Goal: Transaction & Acquisition: Purchase product/service

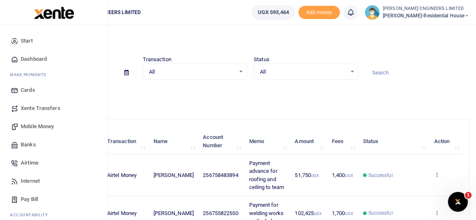
click at [37, 126] on span "Mobile Money" at bounding box center [37, 127] width 33 height 8
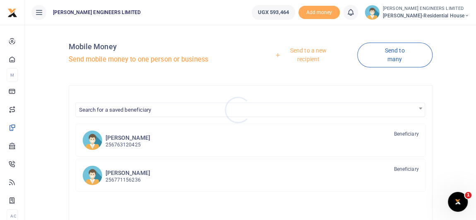
click at [130, 142] on div at bounding box center [238, 110] width 476 height 220
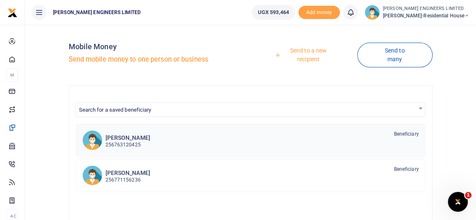
click at [124, 144] on p "256763120425" at bounding box center [128, 145] width 45 height 8
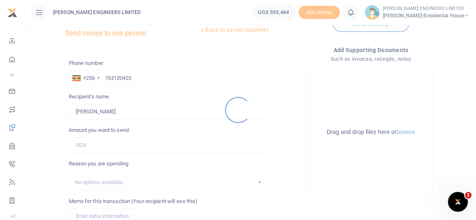
scroll to position [37, 0]
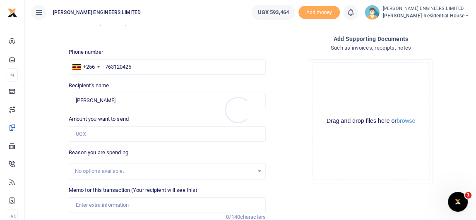
click at [95, 136] on div at bounding box center [238, 110] width 476 height 220
click at [88, 135] on input "Amount you want to send" at bounding box center [167, 134] width 197 height 16
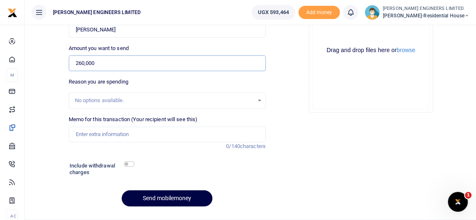
scroll to position [113, 0]
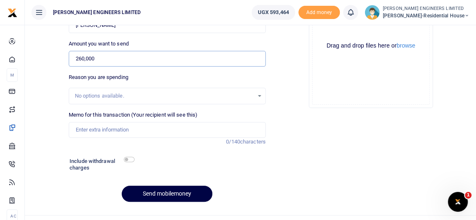
type input "260,000"
click at [129, 158] on input "checkbox" at bounding box center [129, 159] width 11 height 5
checkbox input "true"
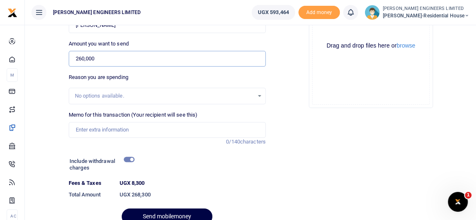
click at [82, 59] on input "260,000" at bounding box center [167, 59] width 197 height 16
type input "250,000"
click at [129, 161] on input "checkbox" at bounding box center [129, 159] width 11 height 5
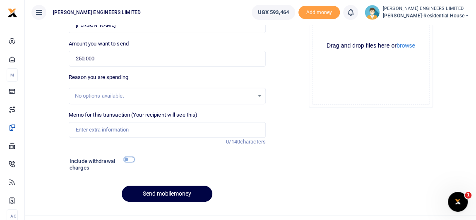
click at [128, 159] on input "checkbox" at bounding box center [129, 159] width 11 height 5
checkbox input "true"
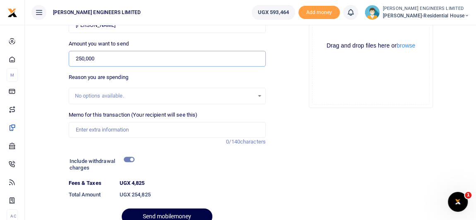
click at [84, 57] on input "250,000" at bounding box center [167, 59] width 197 height 16
type input "258,000"
click at [122, 209] on button "Send mobilemoney" at bounding box center [167, 217] width 91 height 16
click at [130, 162] on h6 "Include withdrawal charges" at bounding box center [100, 164] width 61 height 13
click at [128, 159] on input "checkbox" at bounding box center [129, 159] width 11 height 5
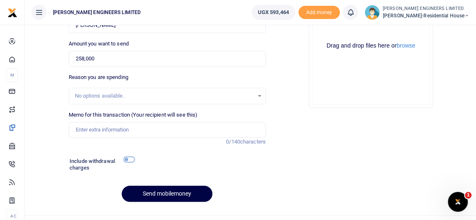
click at [128, 159] on input "checkbox" at bounding box center [129, 159] width 11 height 5
checkbox input "true"
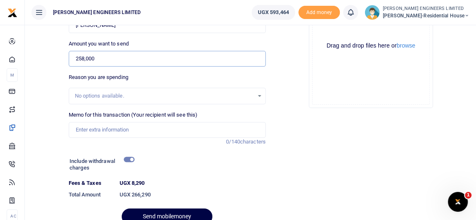
click at [84, 58] on input "258,000" at bounding box center [167, 59] width 197 height 16
type input "255,000"
click at [128, 157] on input "checkbox" at bounding box center [129, 159] width 11 height 5
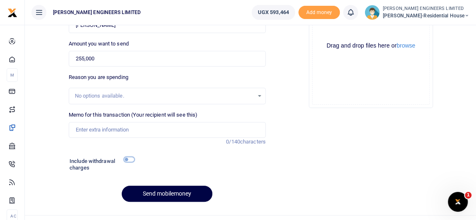
click at [128, 157] on input "checkbox" at bounding box center [129, 159] width 11 height 5
checkbox input "true"
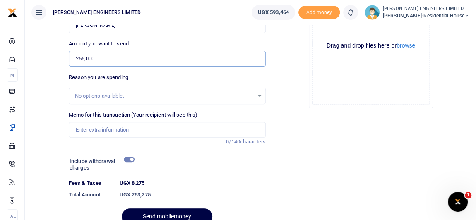
click at [84, 58] on input "255,000" at bounding box center [167, 59] width 197 height 16
type input "258,000"
click at [130, 158] on input "checkbox" at bounding box center [129, 159] width 11 height 5
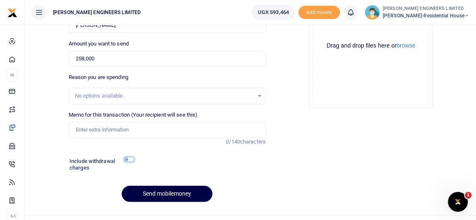
click at [130, 158] on input "checkbox" at bounding box center [129, 159] width 11 height 5
checkbox input "true"
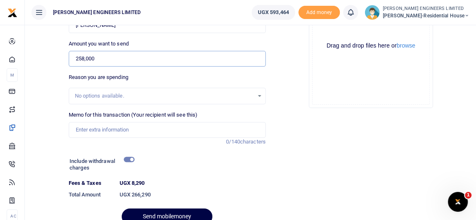
click at [83, 58] on input "258,000" at bounding box center [167, 59] width 197 height 16
type input "257,000"
click at [126, 157] on input "checkbox" at bounding box center [129, 159] width 11 height 5
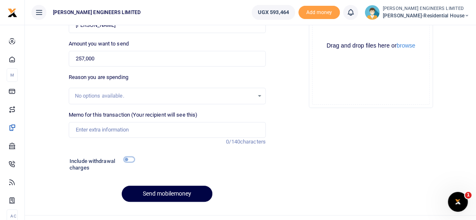
click at [130, 158] on input "checkbox" at bounding box center [129, 159] width 11 height 5
checkbox input "true"
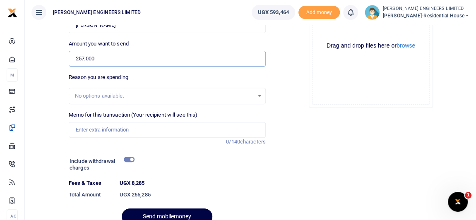
click at [84, 58] on input "257,000" at bounding box center [167, 59] width 197 height 16
type input "256,000"
click at [130, 159] on input "checkbox" at bounding box center [129, 159] width 11 height 5
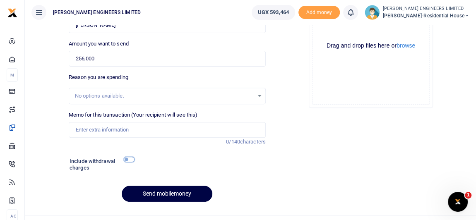
click at [130, 159] on input "checkbox" at bounding box center [129, 159] width 11 height 5
checkbox input "true"
